Goal: Task Accomplishment & Management: Manage account settings

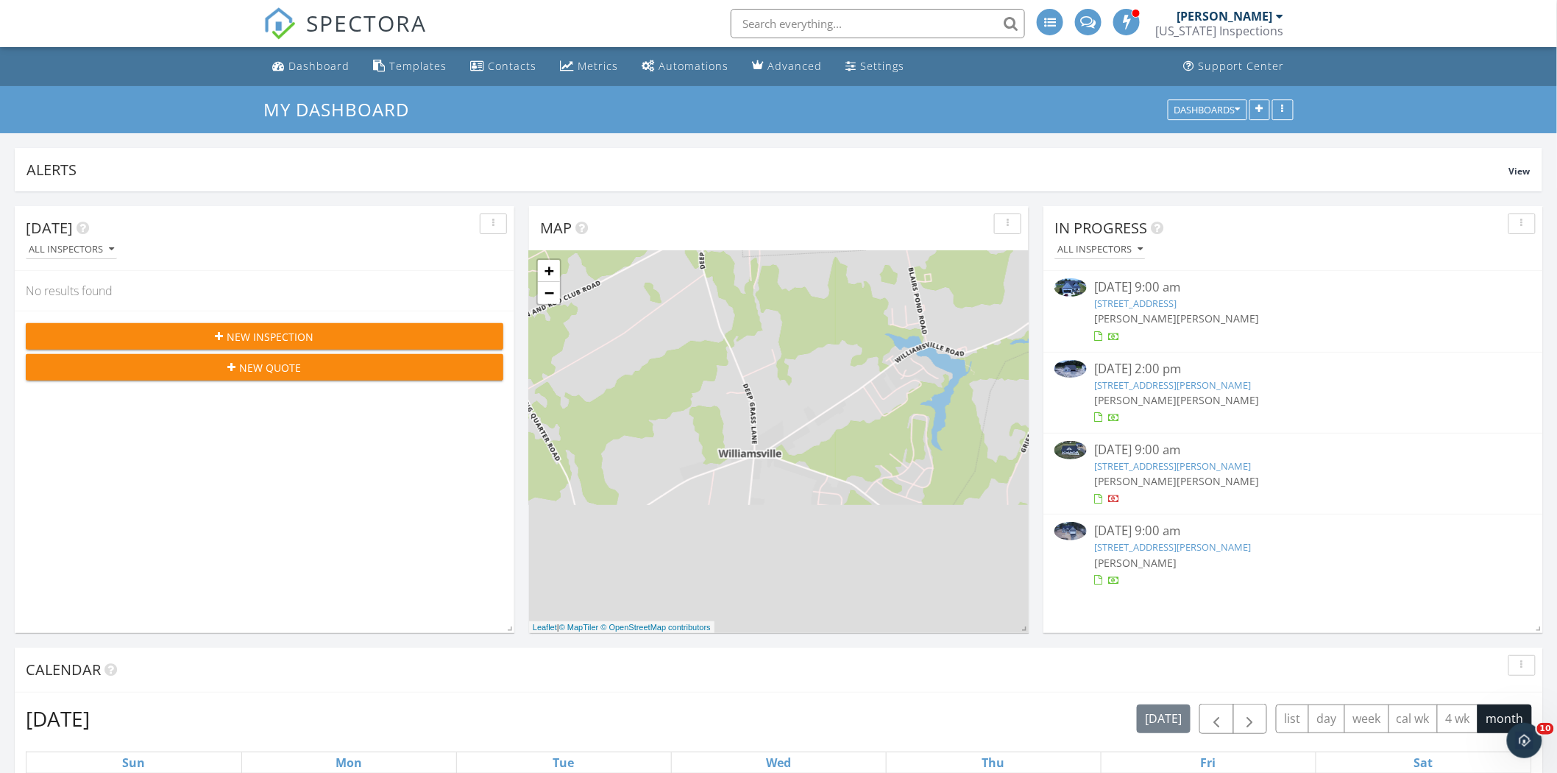
scroll to position [1733, 1583]
click at [1138, 465] on link "[STREET_ADDRESS][PERSON_NAME]" at bounding box center [1172, 465] width 157 height 13
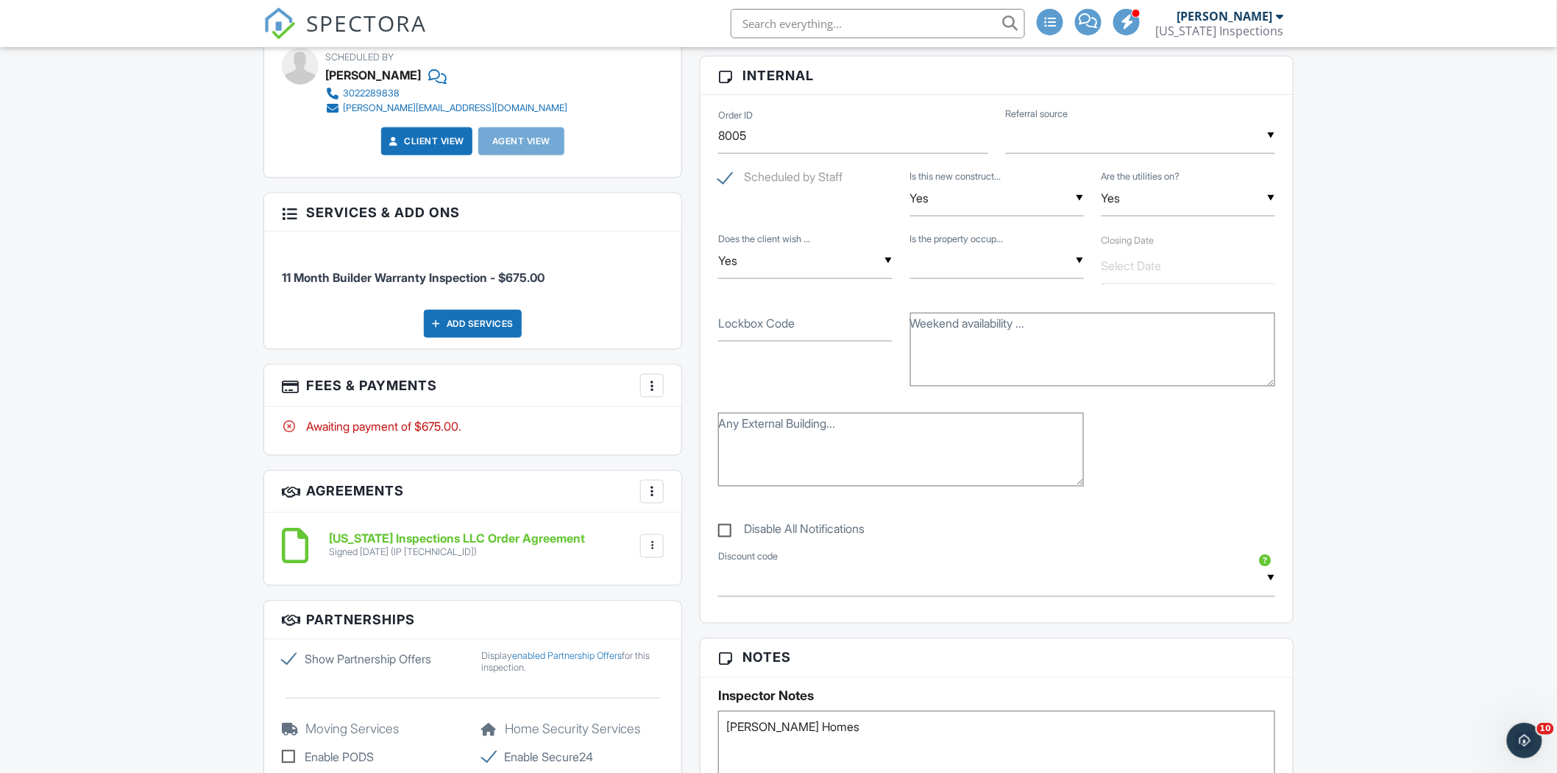
scroll to position [736, 0]
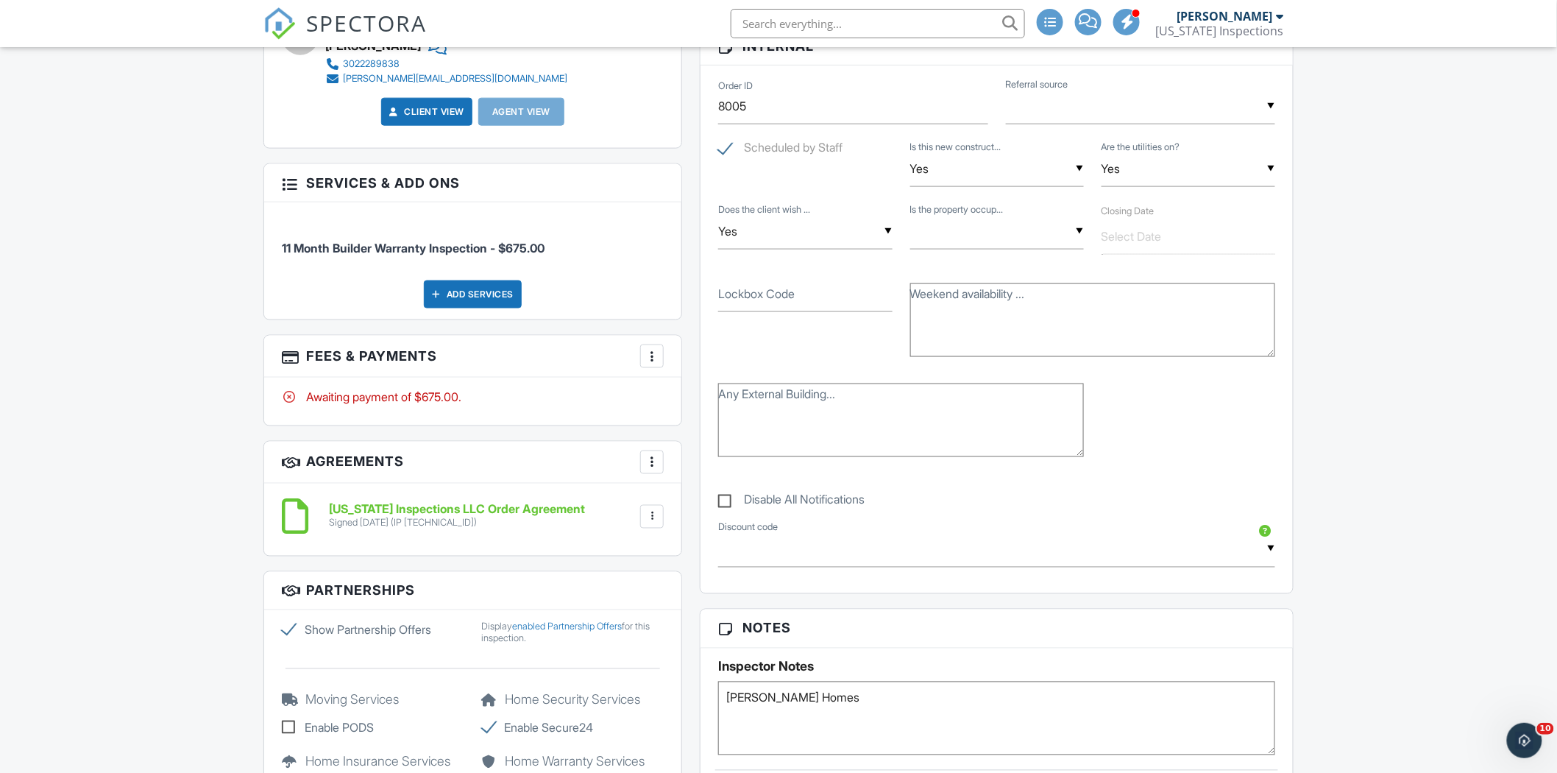
click at [648, 361] on div at bounding box center [652, 356] width 15 height 15
click at [700, 499] on li "Paid In Full" at bounding box center [726, 511] width 154 height 37
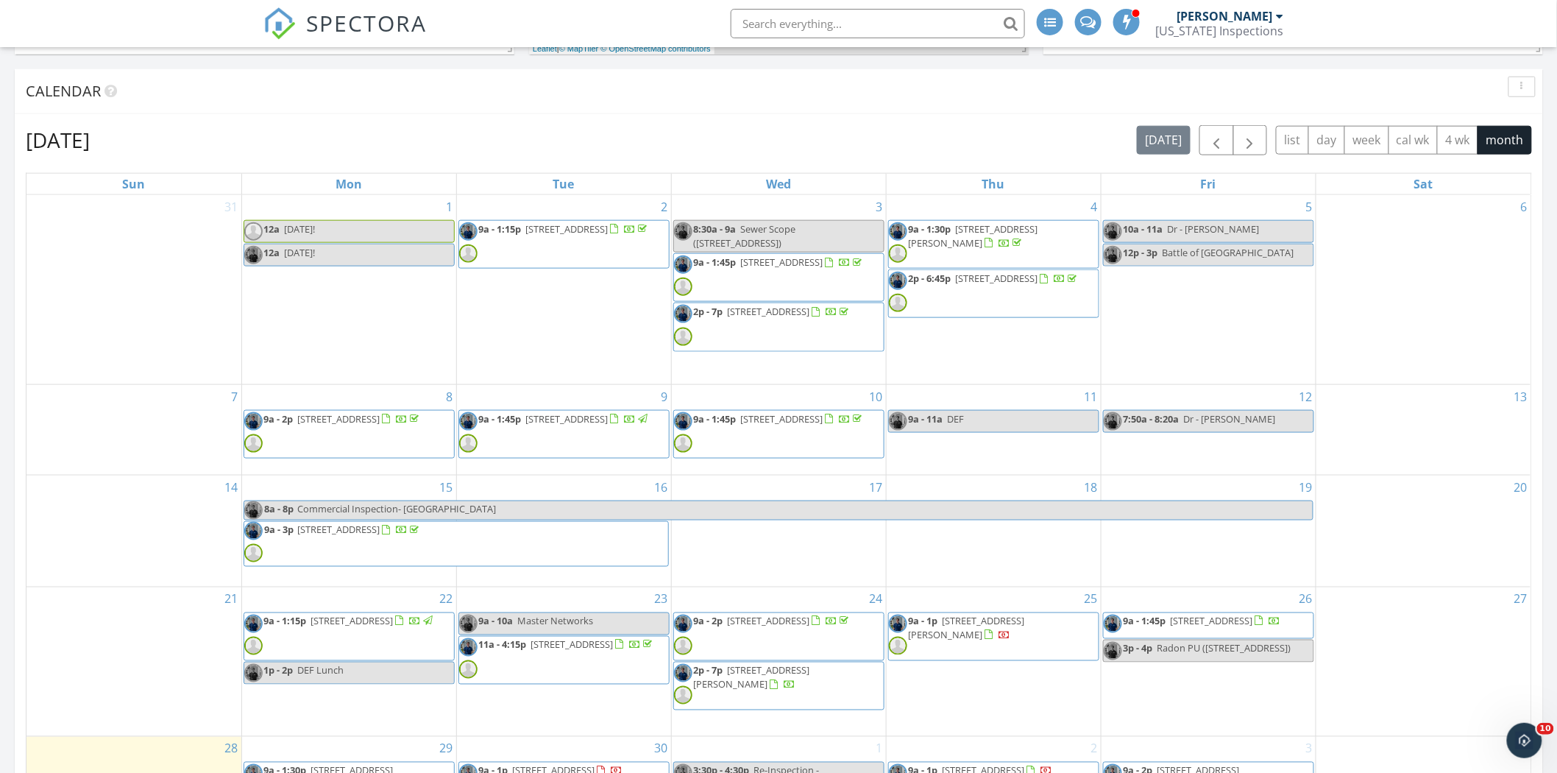
scroll to position [572, 0]
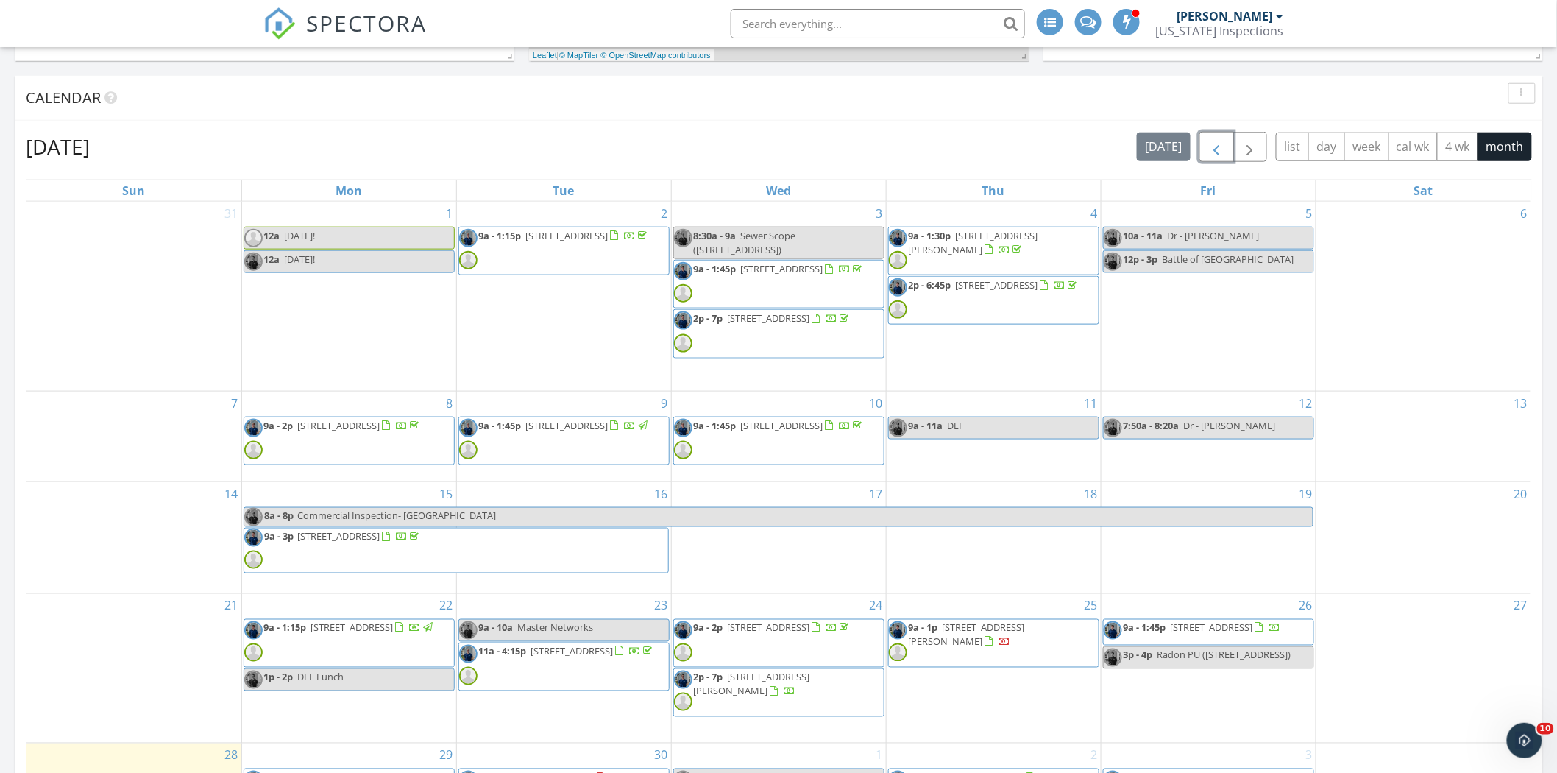
click at [1210, 134] on button "button" at bounding box center [1216, 147] width 35 height 30
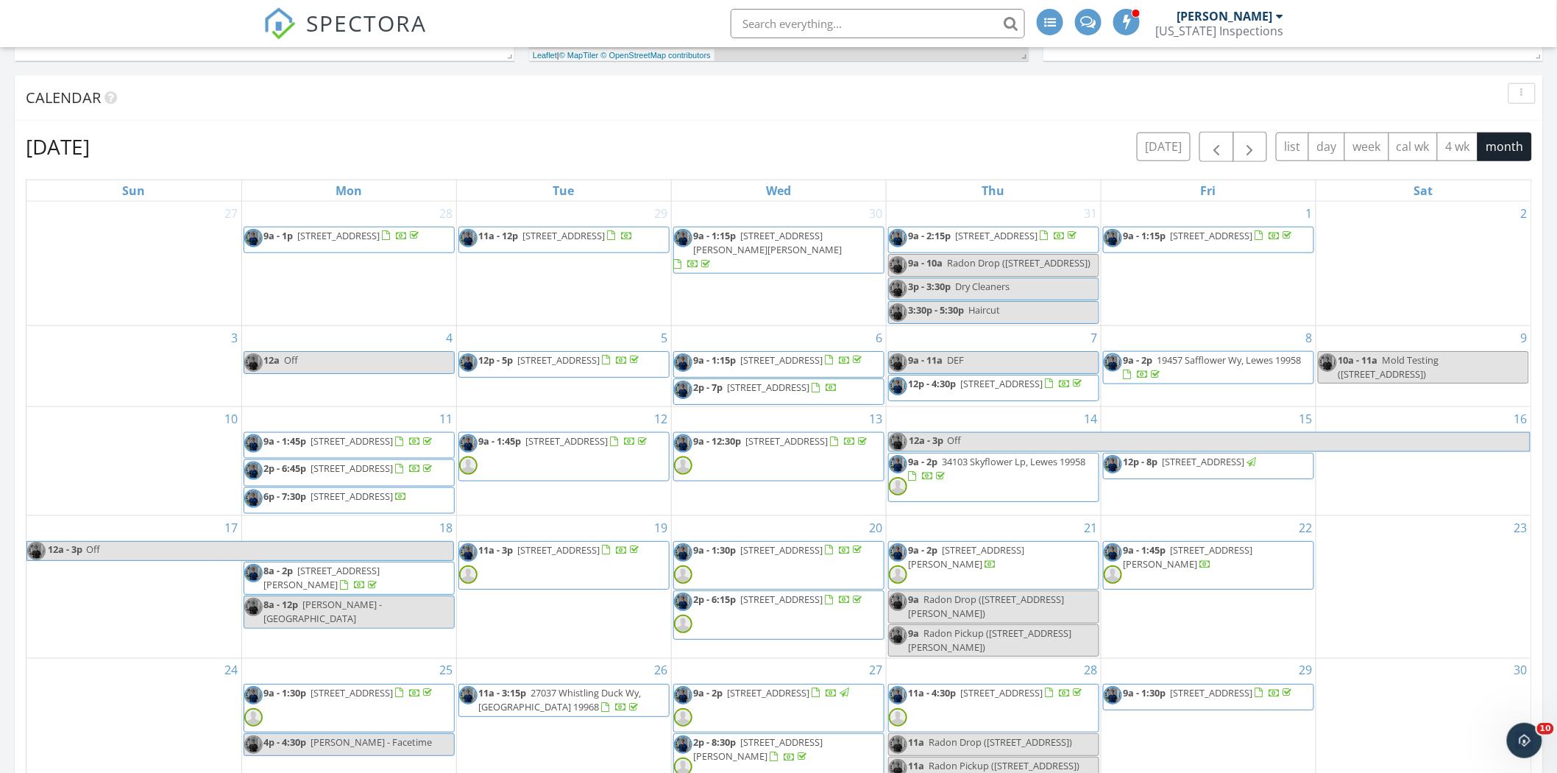
click at [1237, 160] on div "August 2025 today list day week cal wk 4 wk month Sun Mon Tue Wed Thu Fri Sat 2…" at bounding box center [779, 474] width 1506 height 684
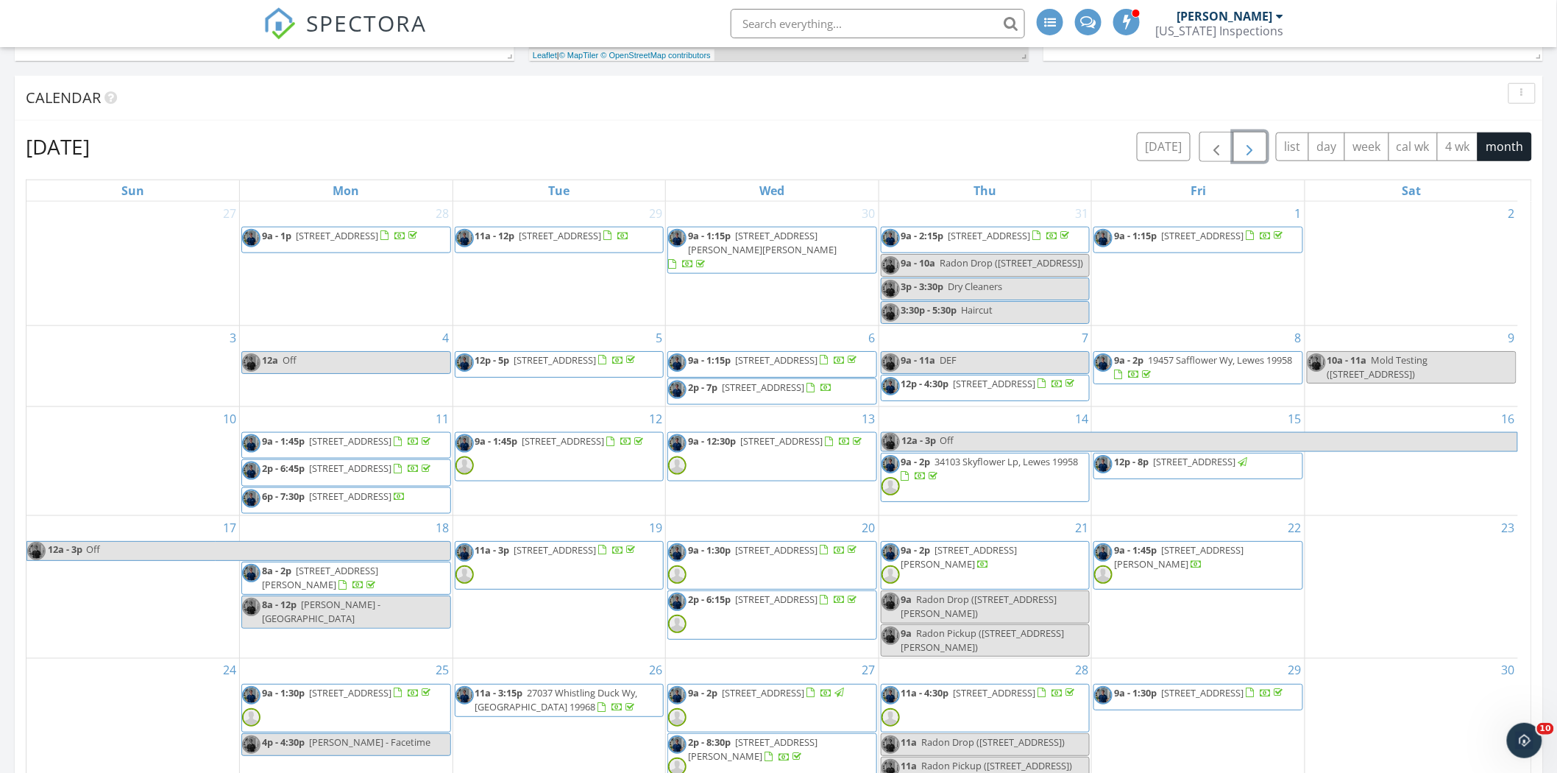
click at [1244, 151] on span "button" at bounding box center [1250, 147] width 18 height 18
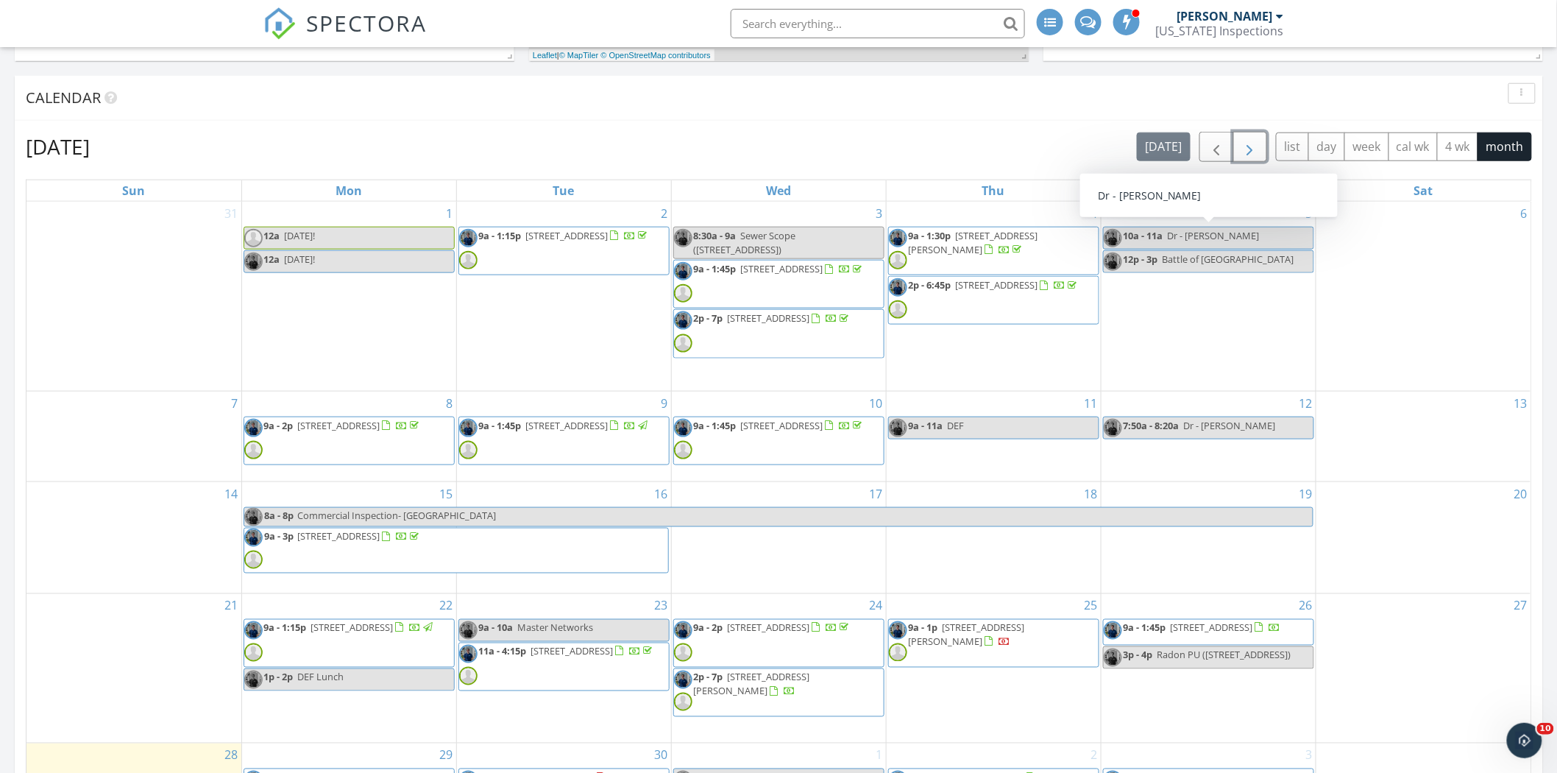
click at [1247, 148] on span "button" at bounding box center [1250, 147] width 18 height 18
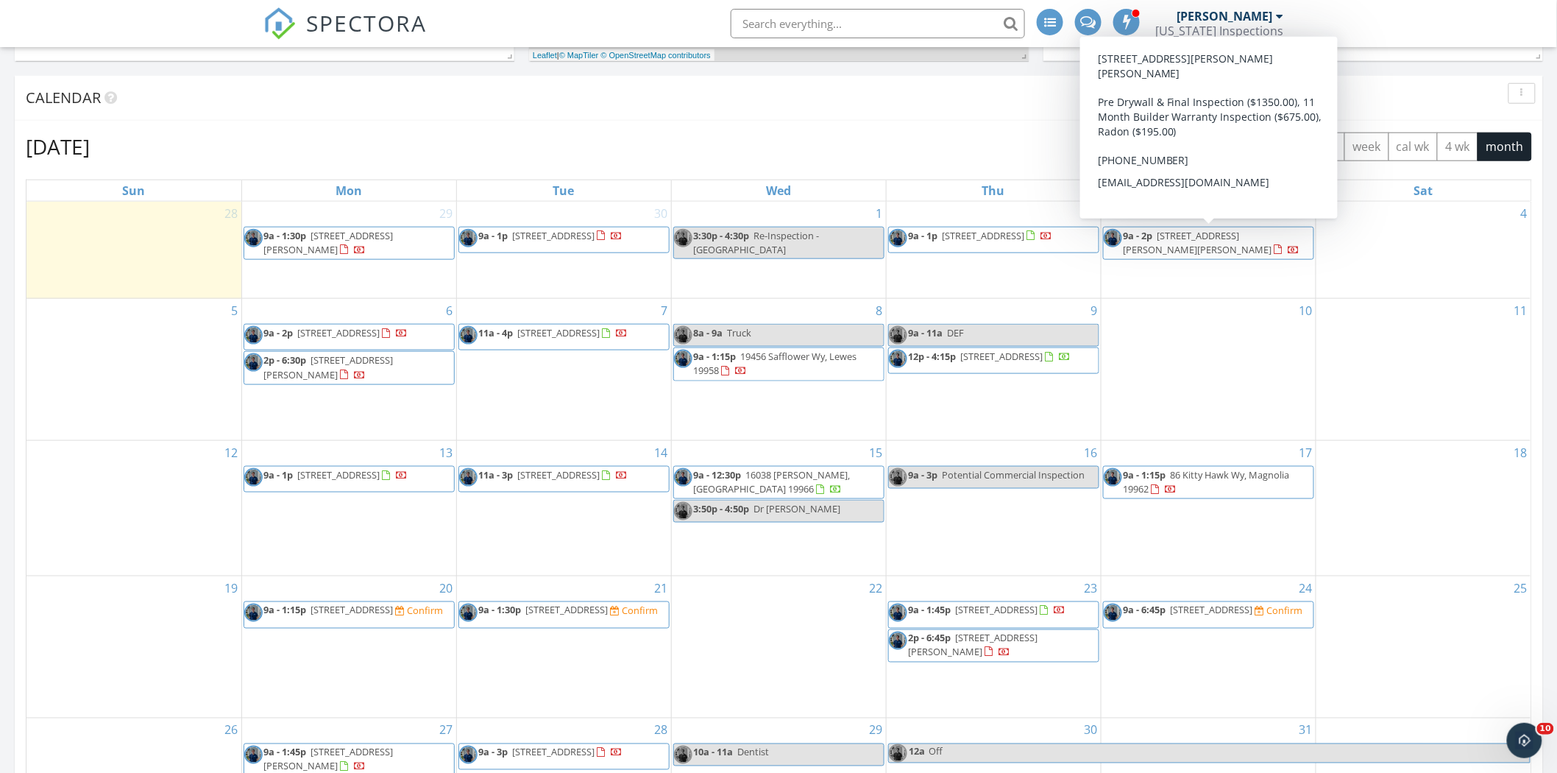
click at [1174, 253] on span "9a - 2p 25210 Leland Ave, Harbeson 19951" at bounding box center [1209, 243] width 210 height 29
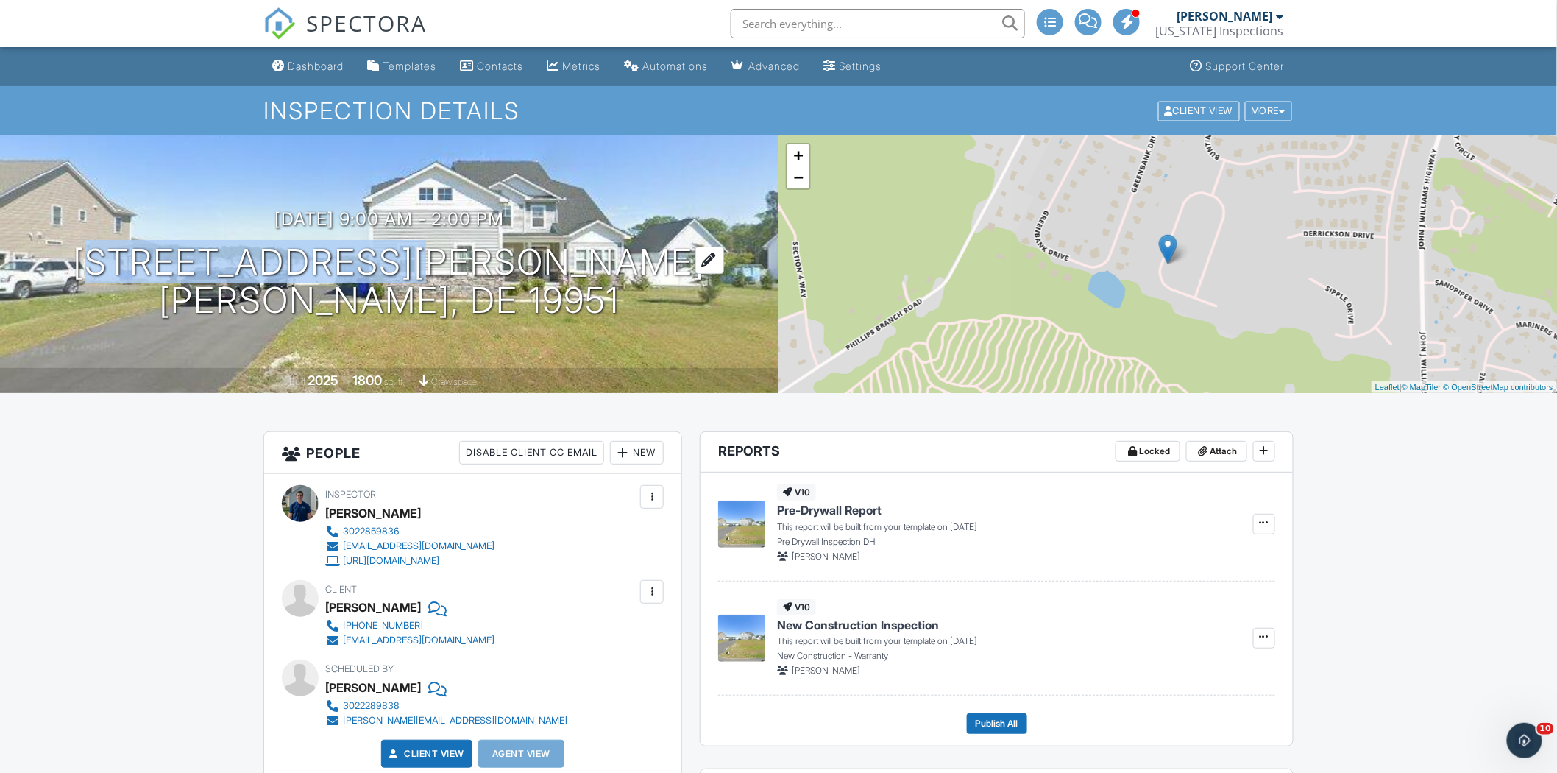
drag, startPoint x: 217, startPoint y: 258, endPoint x: 543, endPoint y: 275, distance: 326.4
click at [543, 275] on h1 "25210 Leland Ave Harbeson, DE 19951" at bounding box center [390, 282] width 632 height 78
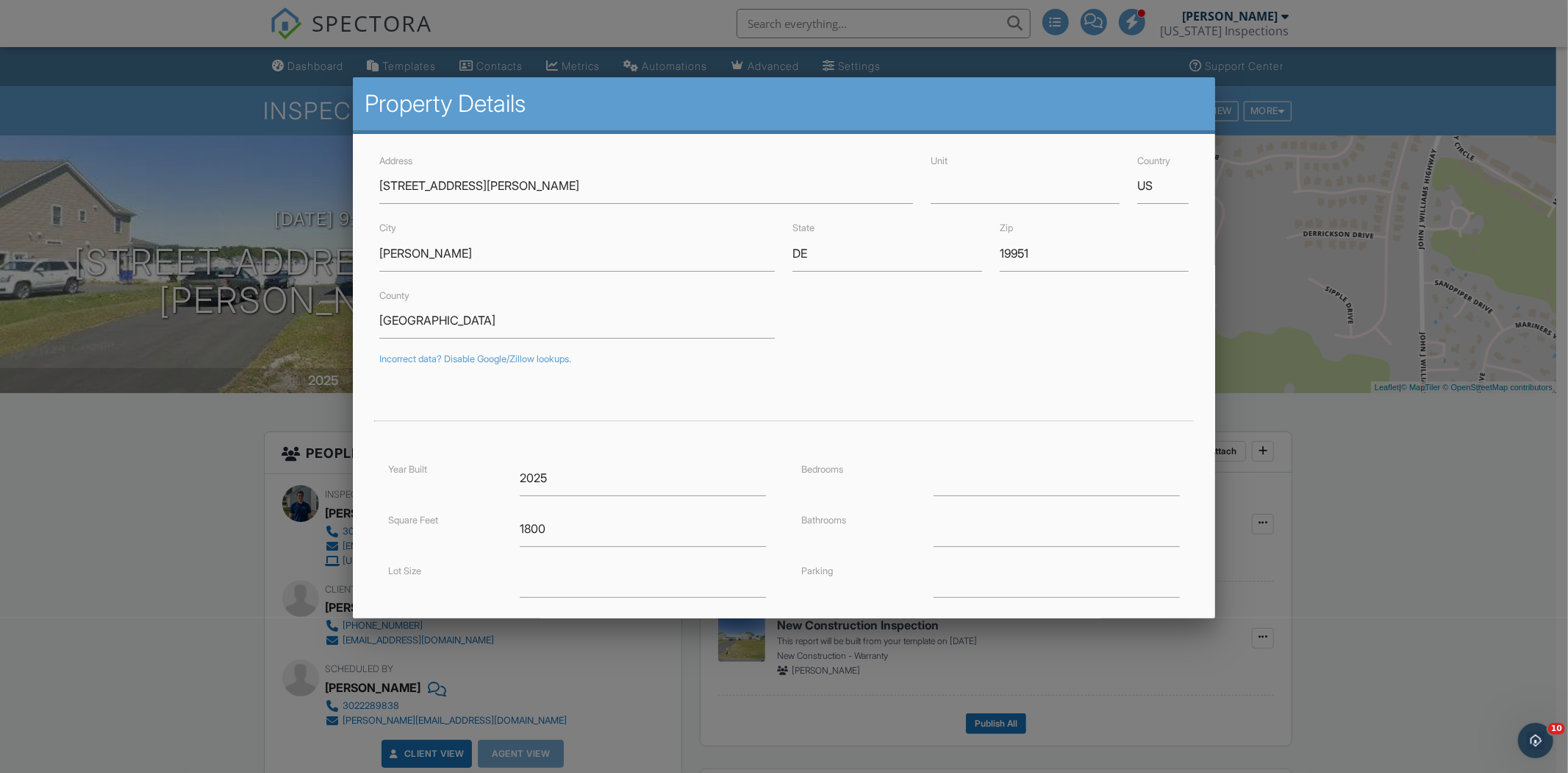
click at [215, 443] on div at bounding box center [784, 409] width 1568 height 966
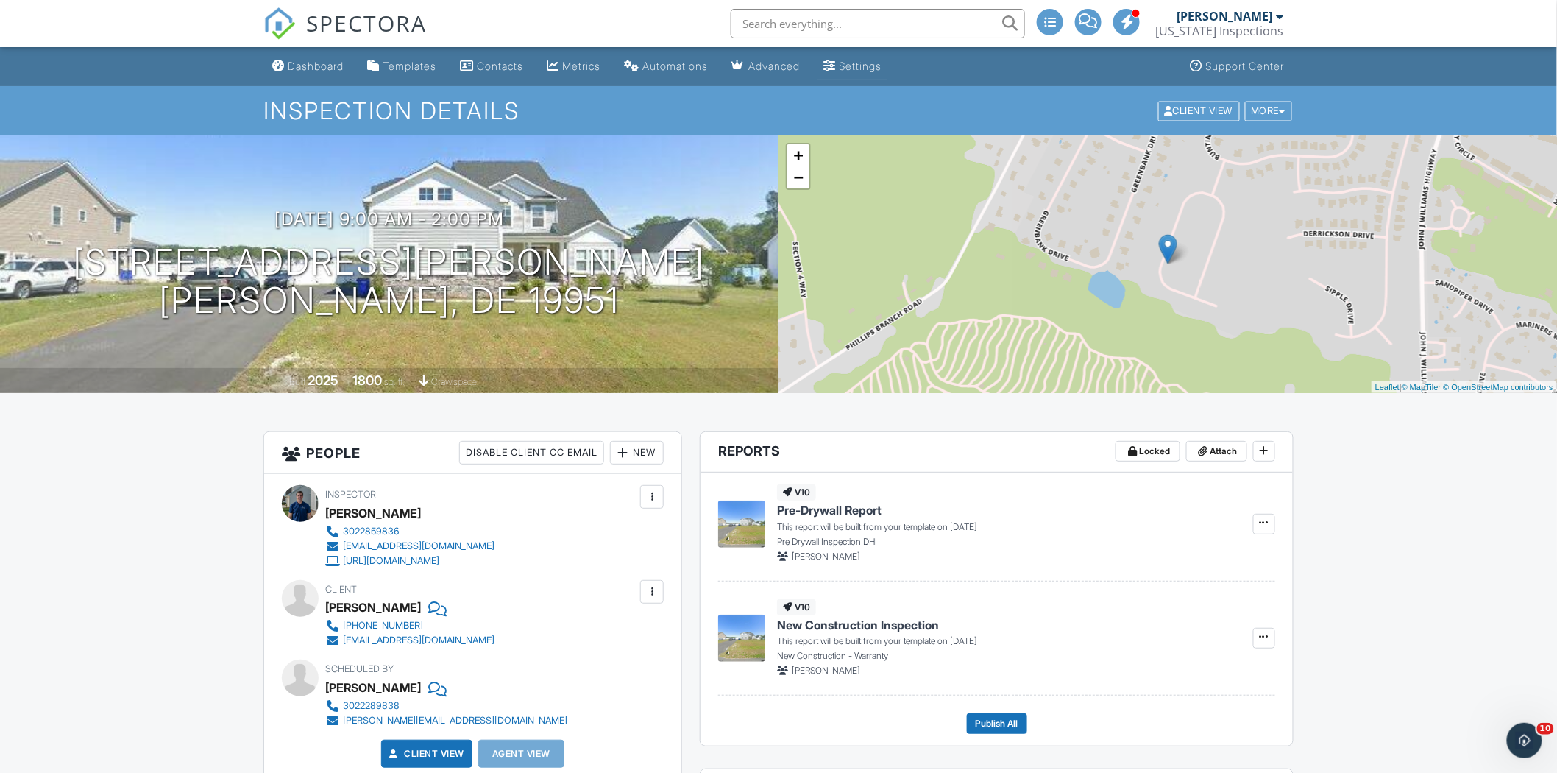
click at [836, 62] on div "Settings" at bounding box center [829, 66] width 13 height 12
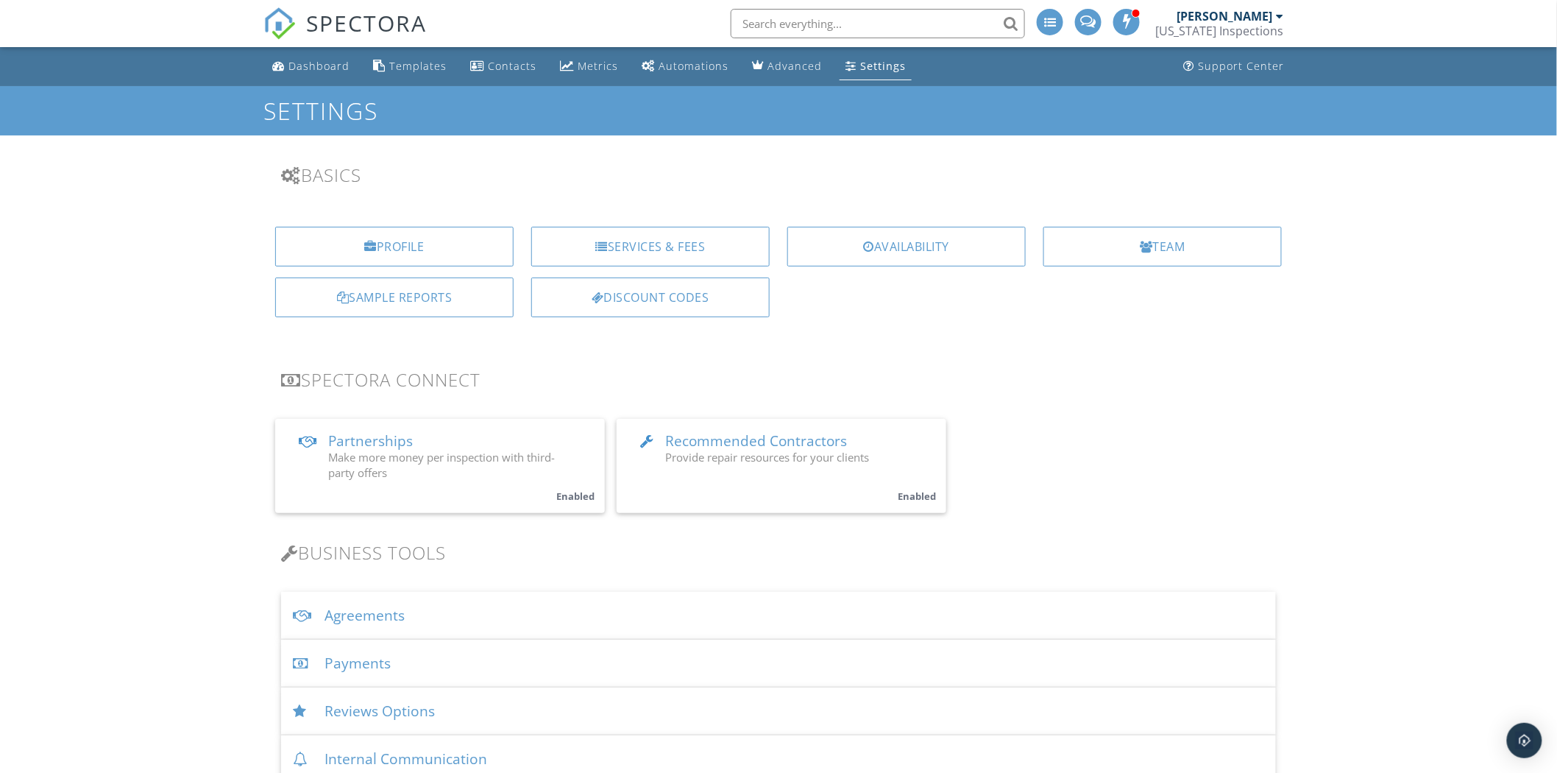
click at [690, 453] on span "Provide repair resources for your clients" at bounding box center [767, 457] width 204 height 15
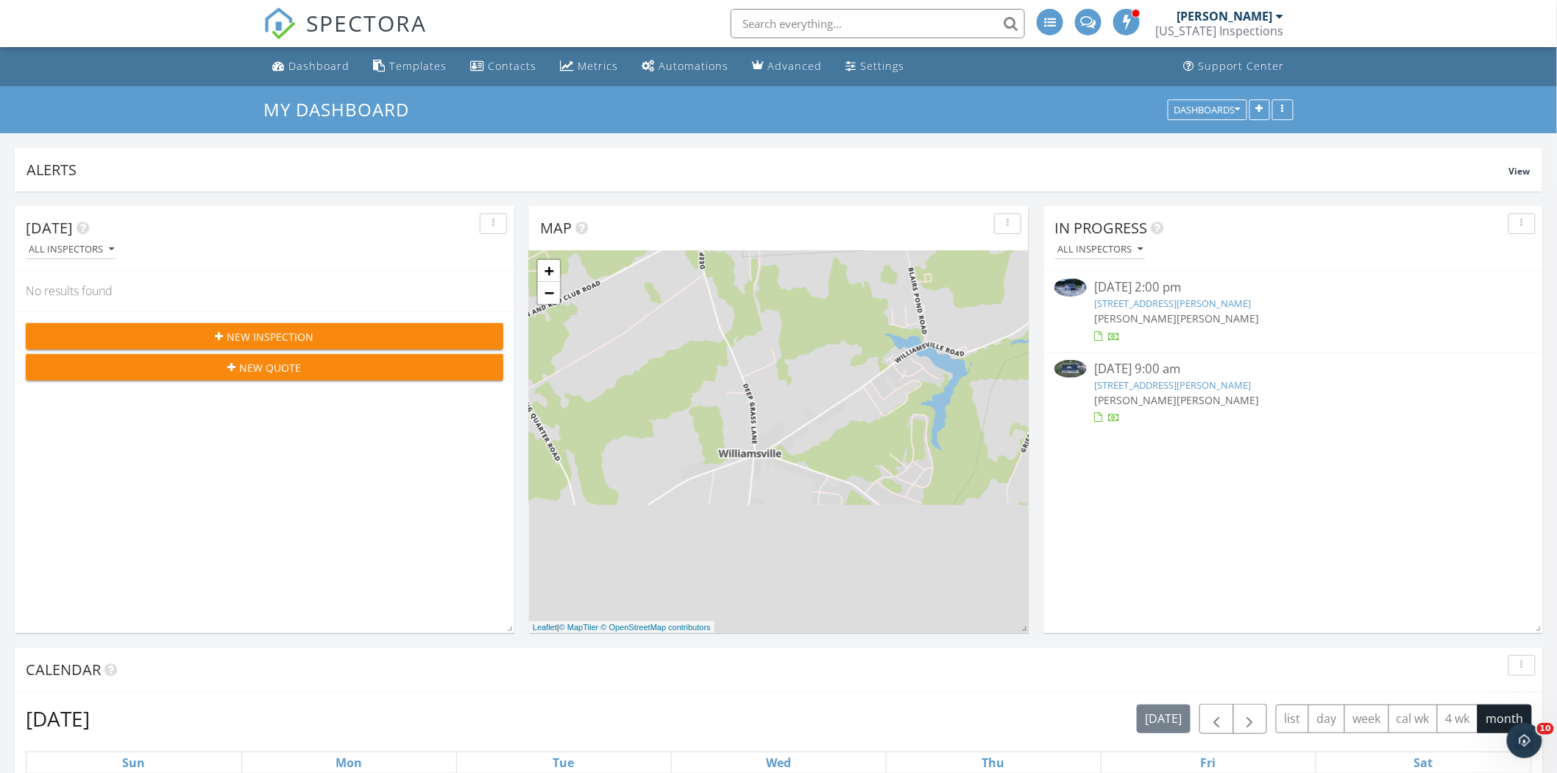
click at [1151, 383] on link "555 Hemping Rd, Harrington, DE 19952" at bounding box center [1172, 384] width 157 height 13
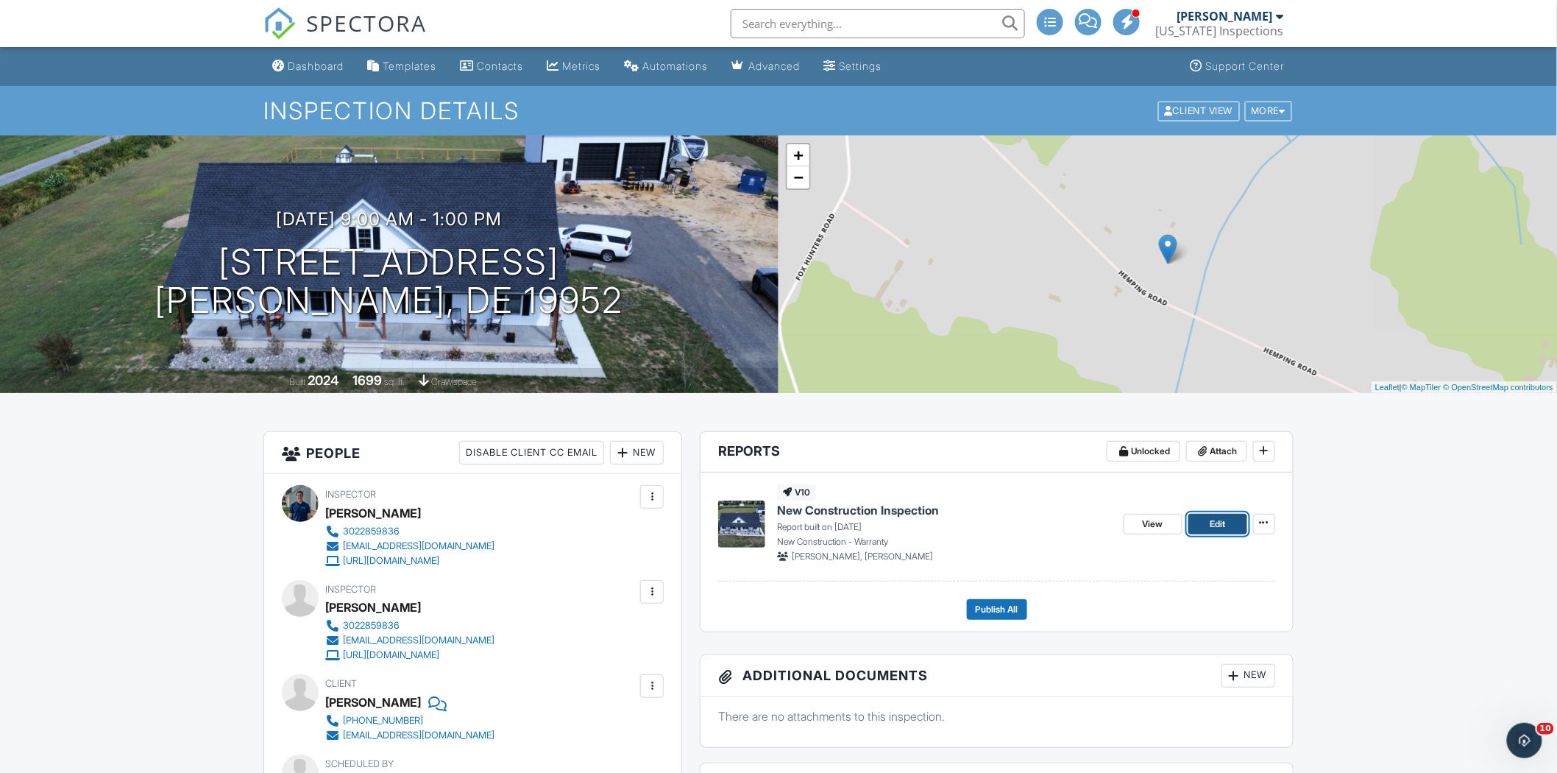
click at [1195, 522] on link "Edit" at bounding box center [1217, 524] width 59 height 21
